Goal: Feedback & Contribution: Contribute content

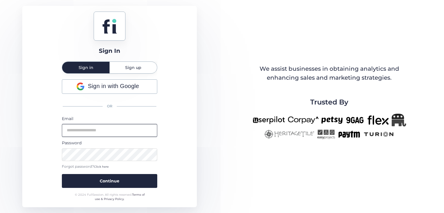
click at [117, 129] on input "email" at bounding box center [109, 130] width 95 height 13
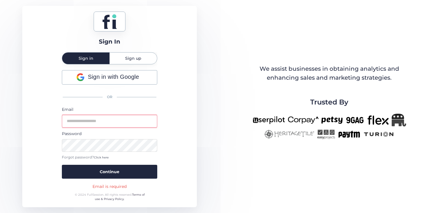
type input "**********"
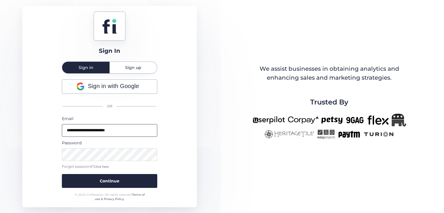
click at [62, 174] on button "Continue" at bounding box center [109, 181] width 95 height 14
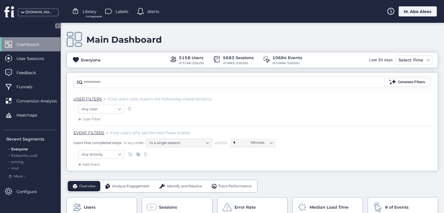
click at [404, 13] on div "M. Abo Aleez" at bounding box center [417, 11] width 38 height 10
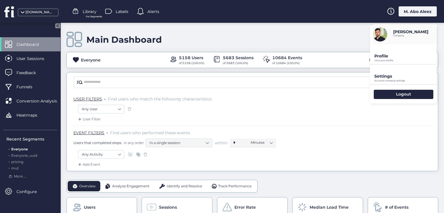
click at [391, 74] on p "Settings" at bounding box center [405, 76] width 62 height 5
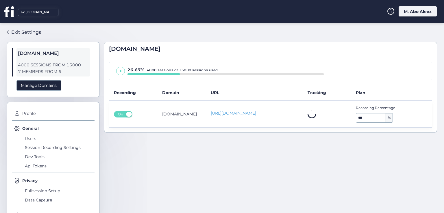
click at [26, 141] on span "Users" at bounding box center [58, 138] width 71 height 9
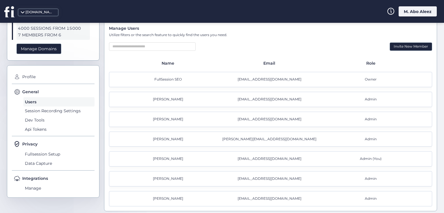
scroll to position [38, 0]
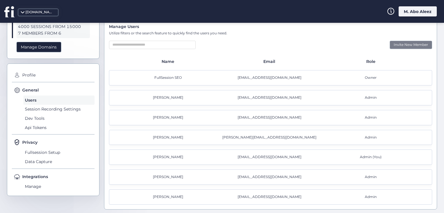
click at [413, 47] on div "Invite New Member" at bounding box center [410, 45] width 42 height 8
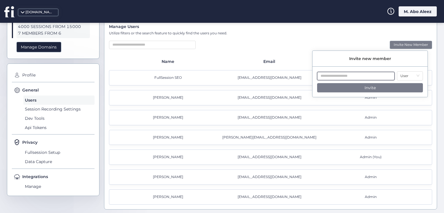
click at [384, 77] on input "text" at bounding box center [355, 76] width 77 height 8
click at [273, 96] on div "[EMAIL_ADDRESS][DOMAIN_NAME]" at bounding box center [270, 97] width 101 height 5
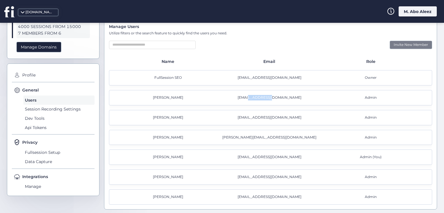
click at [273, 96] on div "[EMAIL_ADDRESS][DOMAIN_NAME]" at bounding box center [270, 97] width 101 height 5
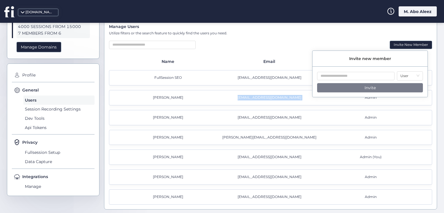
click at [273, 96] on div "[EMAIL_ADDRESS][DOMAIN_NAME]" at bounding box center [270, 97] width 101 height 5
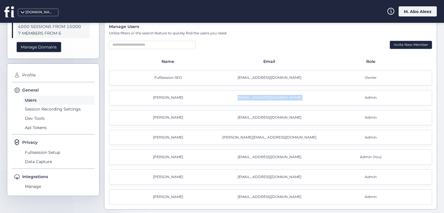
copy div "[EMAIL_ADDRESS][DOMAIN_NAME]"
click at [389, 46] on div "Invite New Member" at bounding box center [410, 45] width 42 height 8
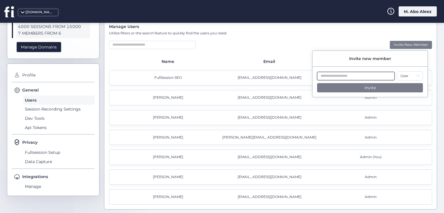
click at [348, 75] on input "text" at bounding box center [355, 76] width 77 height 8
paste input "**********"
type input "**********"
click at [339, 47] on div "Invite New Member" at bounding box center [270, 45] width 323 height 8
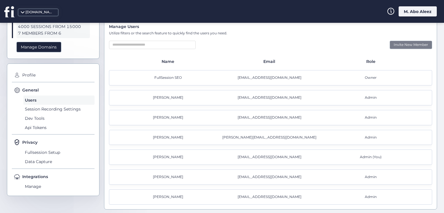
click at [394, 44] on div "Invite New Member" at bounding box center [410, 45] width 42 height 8
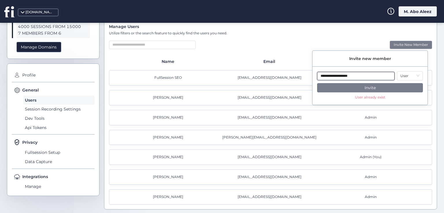
drag, startPoint x: 351, startPoint y: 77, endPoint x: 298, endPoint y: 77, distance: 53.2
click at [298, 77] on body "**********" at bounding box center [222, 106] width 444 height 213
click at [339, 38] on div "Manage Users Utilize filters or the search feature to quickly find the users yo…" at bounding box center [270, 114] width 332 height 191
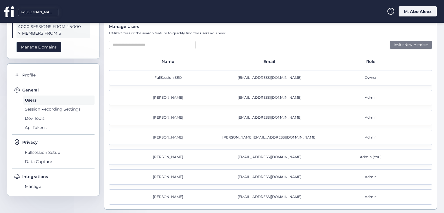
click at [394, 43] on div "Invite New Member" at bounding box center [410, 45] width 42 height 8
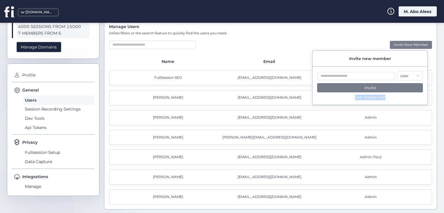
drag, startPoint x: 350, startPoint y: 98, endPoint x: 386, endPoint y: 96, distance: 35.9
click at [386, 96] on div "User Invite User already exist" at bounding box center [369, 88] width 115 height 34
click at [356, 39] on div "Manage Users Utilize filters or the search feature to quickly find the users yo…" at bounding box center [270, 114] width 332 height 191
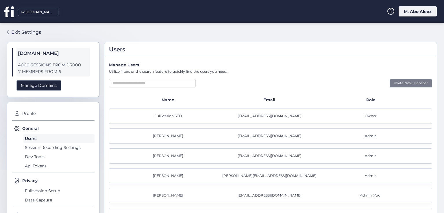
click at [391, 79] on div "Invite New Member" at bounding box center [410, 83] width 42 height 8
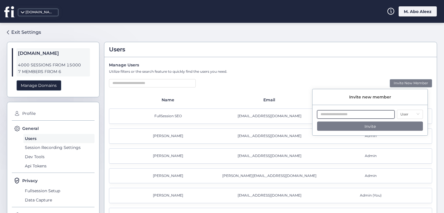
click at [359, 114] on input "text" at bounding box center [355, 114] width 77 height 8
click at [272, 133] on div "[EMAIL_ADDRESS][DOMAIN_NAME]" at bounding box center [270, 135] width 101 height 5
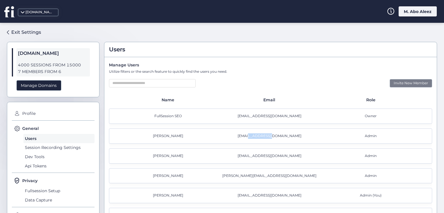
click at [272, 134] on div "[EMAIL_ADDRESS][DOMAIN_NAME]" at bounding box center [270, 135] width 101 height 5
drag, startPoint x: 272, startPoint y: 134, endPoint x: 296, endPoint y: 133, distance: 24.3
click at [272, 134] on div "[EMAIL_ADDRESS][DOMAIN_NAME]" at bounding box center [270, 135] width 101 height 5
copy div "[EMAIL_ADDRESS][DOMAIN_NAME]"
click at [393, 85] on div "Invite New Member" at bounding box center [410, 83] width 42 height 8
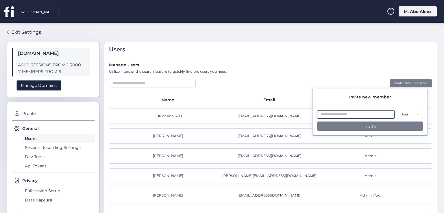
click at [347, 116] on input "text" at bounding box center [355, 114] width 77 height 8
paste input "**********"
type input "**********"
click at [285, 87] on div "Invite New Member" at bounding box center [270, 83] width 323 height 8
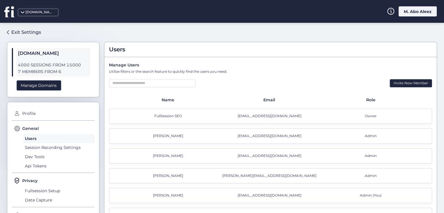
click at [368, 77] on div "Manage Users Utilize filters or the search feature to quickly find the users yo…" at bounding box center [270, 152] width 332 height 191
click at [398, 81] on div "Invite New Member" at bounding box center [410, 83] width 42 height 8
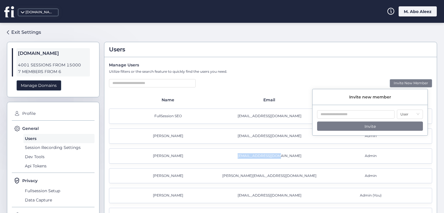
drag, startPoint x: 289, startPoint y: 153, endPoint x: 247, endPoint y: 155, distance: 42.2
click at [247, 155] on div "[EMAIL_ADDRESS][DOMAIN_NAME]" at bounding box center [270, 155] width 101 height 5
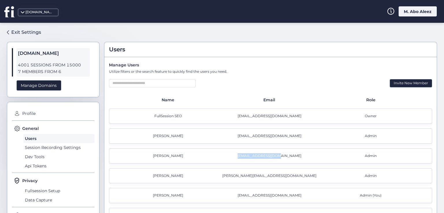
copy div "[EMAIL_ADDRESS][DOMAIN_NAME]"
click at [398, 84] on div "Invite New Member" at bounding box center [410, 83] width 42 height 8
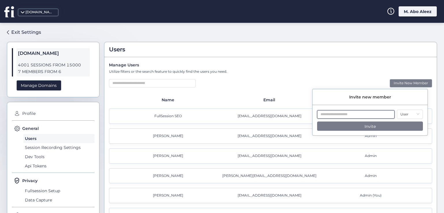
click at [331, 114] on input "text" at bounding box center [355, 114] width 77 height 8
paste input "**********"
type input "**********"
drag, startPoint x: 364, startPoint y: 134, endPoint x: 385, endPoint y: 136, distance: 20.9
click at [385, 136] on div "**********" at bounding box center [369, 127] width 115 height 34
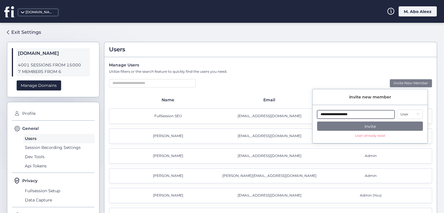
drag, startPoint x: 356, startPoint y: 115, endPoint x: 304, endPoint y: 118, distance: 52.1
click at [304, 118] on body "**********" at bounding box center [222, 106] width 444 height 213
click at [339, 73] on div "Utilize filters or the search feature to quickly find the users you need." at bounding box center [270, 71] width 323 height 5
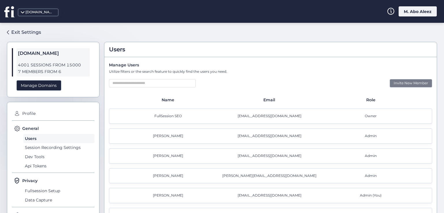
click at [394, 83] on div "Invite New Member" at bounding box center [410, 83] width 42 height 8
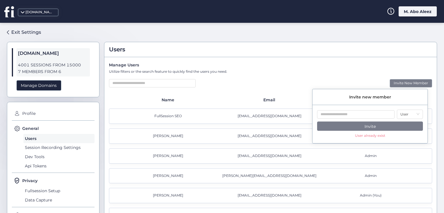
drag, startPoint x: 352, startPoint y: 136, endPoint x: 387, endPoint y: 133, distance: 35.4
click at [387, 133] on div "User Invite User already exist" at bounding box center [369, 127] width 115 height 34
click at [337, 114] on input "text" at bounding box center [355, 114] width 77 height 8
paste input "**********"
type input "*"
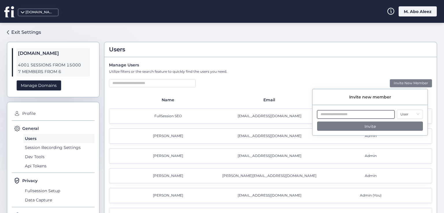
paste input "**********"
type input "**********"
drag, startPoint x: 354, startPoint y: 136, endPoint x: 388, endPoint y: 136, distance: 33.8
click at [388, 136] on div "**********" at bounding box center [369, 127] width 115 height 34
drag, startPoint x: 361, startPoint y: 113, endPoint x: 315, endPoint y: 115, distance: 45.4
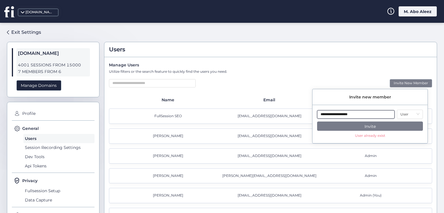
click at [315, 115] on div "**********" at bounding box center [369, 127] width 115 height 34
click at [335, 103] on div "Invite new member" at bounding box center [369, 97] width 115 height 16
click at [341, 118] on input "text" at bounding box center [355, 114] width 77 height 8
click at [341, 139] on div "User Invite User already exist" at bounding box center [369, 127] width 115 height 34
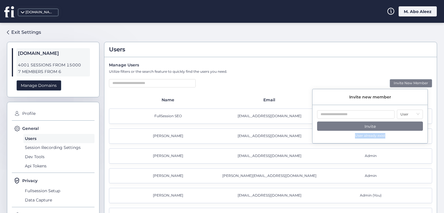
drag, startPoint x: 350, startPoint y: 136, endPoint x: 385, endPoint y: 138, distance: 34.7
click at [385, 138] on div "User Invite User already exist" at bounding box center [369, 127] width 115 height 34
click at [342, 134] on div "User Invite User already exist" at bounding box center [369, 127] width 115 height 34
click at [357, 65] on div "Manage Users" at bounding box center [270, 65] width 323 height 6
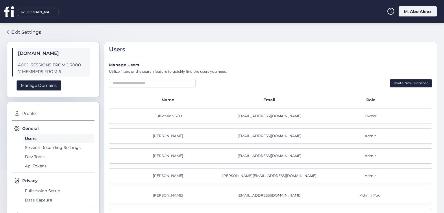
click at [403, 88] on div "Manage Users Utilize filters or the search feature to quickly find the users yo…" at bounding box center [270, 152] width 332 height 191
click at [398, 85] on div "Invite New Member" at bounding box center [410, 83] width 42 height 8
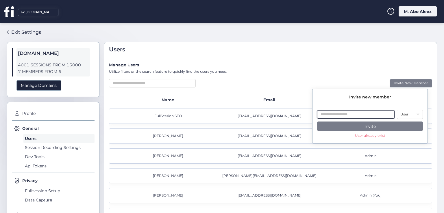
click at [338, 114] on input "text" at bounding box center [355, 114] width 77 height 8
paste input "**********"
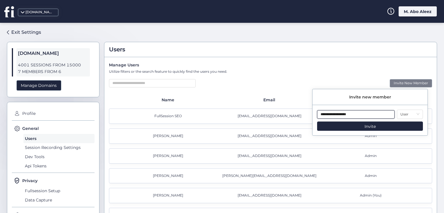
type input "**********"
click at [384, 75] on div "Manage Users Utilize filters or the search feature to quickly find the users yo…" at bounding box center [270, 152] width 332 height 191
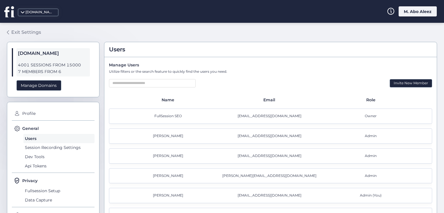
click at [24, 33] on div "Exit Settings" at bounding box center [26, 32] width 30 height 7
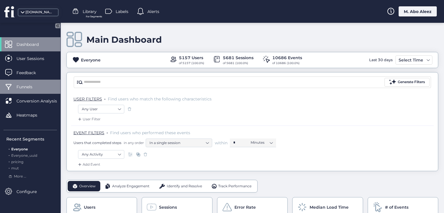
click at [44, 86] on div "Funnels" at bounding box center [30, 87] width 60 height 14
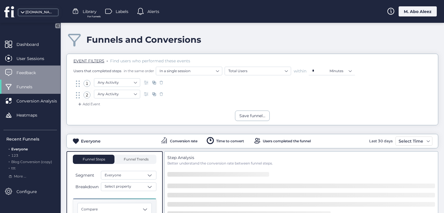
click at [46, 70] on div "Feedback" at bounding box center [30, 73] width 60 height 14
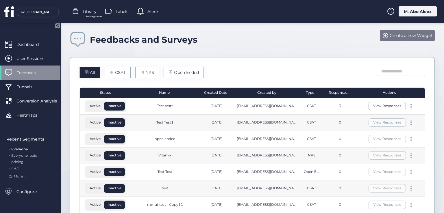
click at [395, 37] on span "Create a new Widget" at bounding box center [410, 35] width 43 height 6
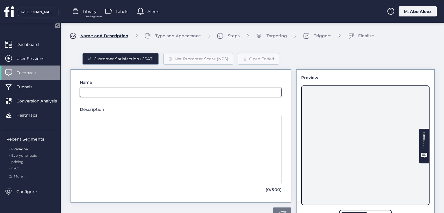
click at [121, 92] on input "text" at bounding box center [181, 92] width 202 height 9
type input "*****"
drag, startPoint x: 108, startPoint y: 93, endPoint x: 74, endPoint y: 93, distance: 33.8
click at [74, 93] on div "Name ***** This name already exists. Description (0/500)" at bounding box center [180, 135] width 221 height 133
click at [37, 67] on div "Feedback" at bounding box center [30, 73] width 60 height 14
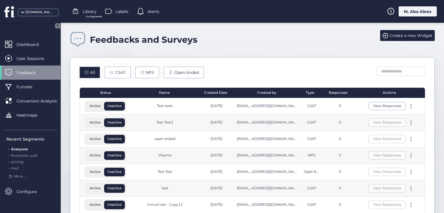
click at [402, 12] on div "M. Abo Aleez" at bounding box center [417, 11] width 38 height 10
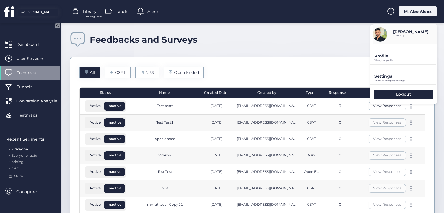
click at [374, 57] on p "Profile" at bounding box center [405, 55] width 62 height 5
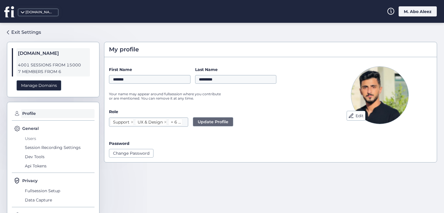
click at [36, 139] on span "Users" at bounding box center [58, 138] width 71 height 9
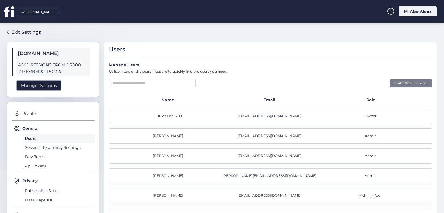
click at [409, 84] on div "Invite New Member" at bounding box center [410, 83] width 42 height 8
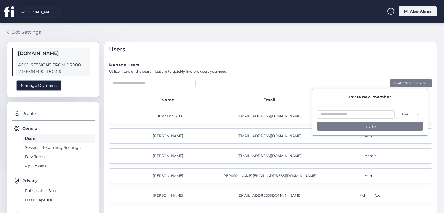
click at [14, 33] on div "Exit Settings" at bounding box center [26, 32] width 30 height 7
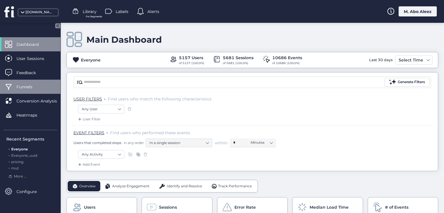
click at [16, 85] on span "Funnels" at bounding box center [28, 87] width 25 height 6
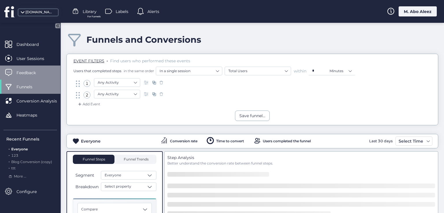
click at [39, 70] on span "Feedback" at bounding box center [30, 73] width 28 height 6
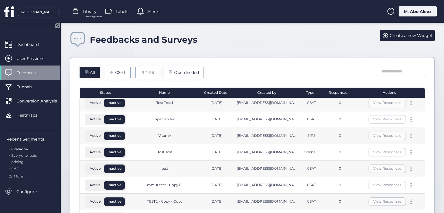
scroll to position [29, 0]
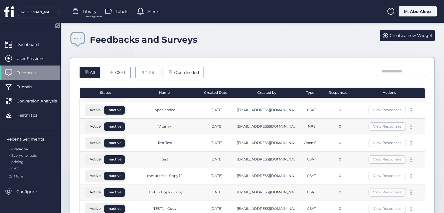
click at [406, 139] on div "View Responses" at bounding box center [391, 143] width 62 height 8
click at [410, 143] on span at bounding box center [410, 143] width 1 height 1
click at [380, 154] on div "Create a copy" at bounding box center [377, 152] width 28 height 6
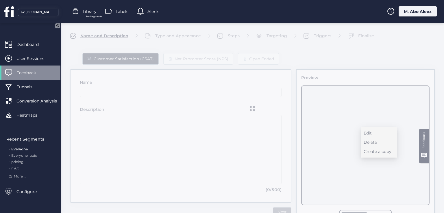
type input "**********"
type textarea "*********"
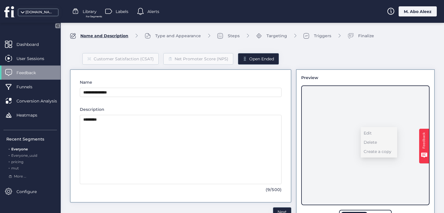
click at [15, 68] on div "Feedback" at bounding box center [30, 73] width 60 height 14
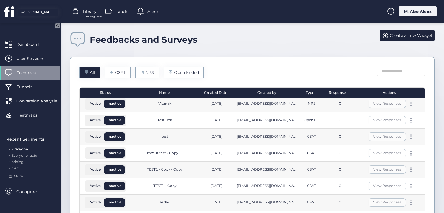
scroll to position [58, 0]
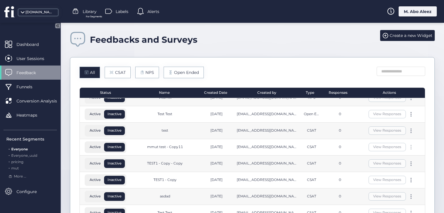
click at [408, 146] on div at bounding box center [411, 147] width 6 height 5
click at [379, 155] on div "Create a copy" at bounding box center [377, 156] width 28 height 6
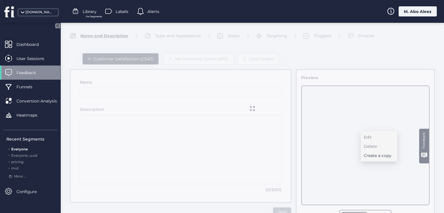
type input "**********"
type textarea "****"
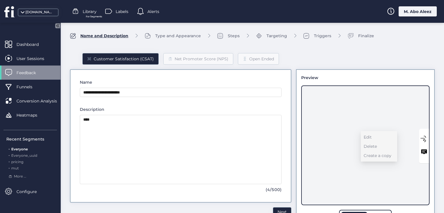
click at [15, 68] on div "Feedback" at bounding box center [30, 73] width 60 height 14
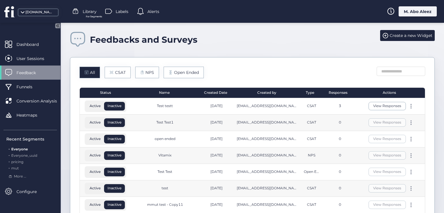
scroll to position [58, 0]
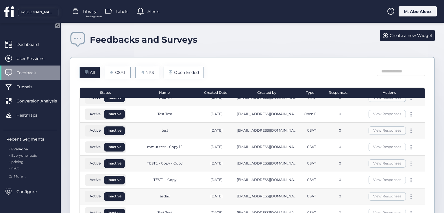
click at [405, 159] on div "View Responses" at bounding box center [391, 163] width 62 height 8
click at [405, 144] on div "View Responses" at bounding box center [391, 147] width 62 height 8
click at [408, 147] on div at bounding box center [411, 147] width 6 height 5
click at [380, 156] on div "Create a copy" at bounding box center [377, 156] width 28 height 6
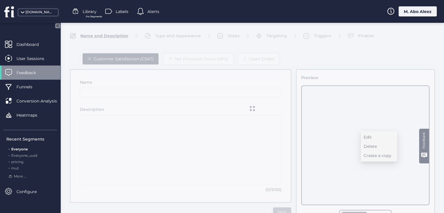
type input "**********"
type textarea "****"
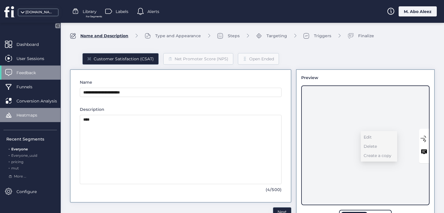
click at [37, 114] on span "Heatmaps" at bounding box center [30, 115] width 29 height 6
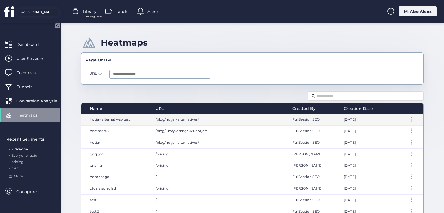
click at [408, 124] on div at bounding box center [406, 119] width 34 height 11
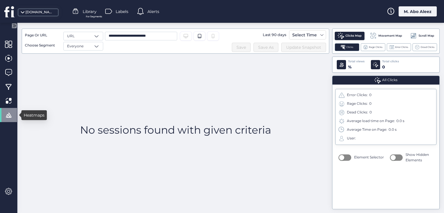
click at [9, 116] on span at bounding box center [8, 115] width 7 height 7
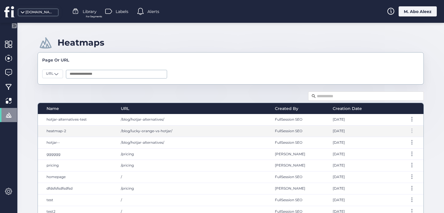
click at [411, 132] on span at bounding box center [411, 132] width 1 height 1
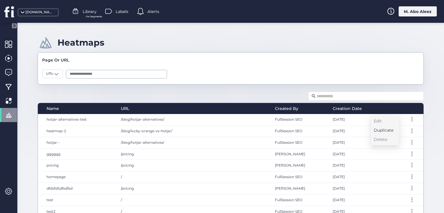
click at [386, 130] on div "Duplicate" at bounding box center [384, 130] width 20 height 6
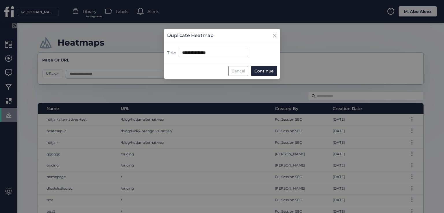
click at [231, 70] on div "Cancel" at bounding box center [238, 71] width 20 height 10
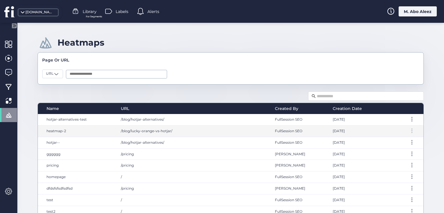
click at [409, 131] on div at bounding box center [412, 131] width 6 height 5
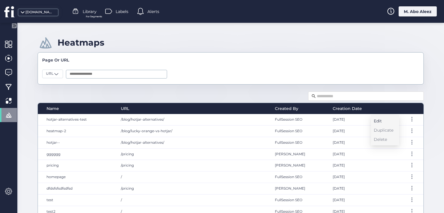
click at [378, 120] on div "Edit" at bounding box center [384, 121] width 20 height 6
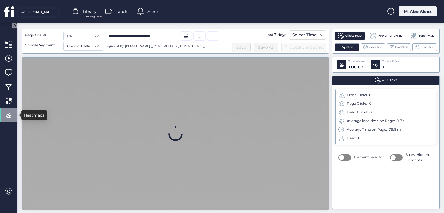
click at [5, 116] on div at bounding box center [8, 115] width 17 height 14
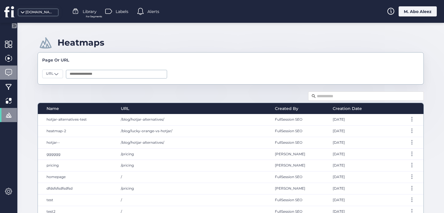
click at [7, 69] on span at bounding box center [8, 72] width 7 height 7
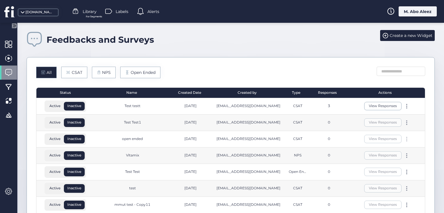
click at [404, 138] on div at bounding box center [407, 139] width 6 height 5
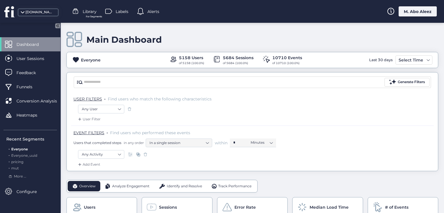
click at [404, 12] on div "M. Abo Aleez" at bounding box center [417, 11] width 38 height 10
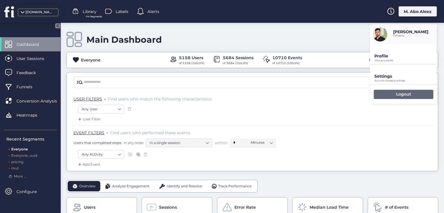
click at [381, 97] on div "Logout" at bounding box center [404, 94] width 60 height 9
